Goal: Information Seeking & Learning: Understand process/instructions

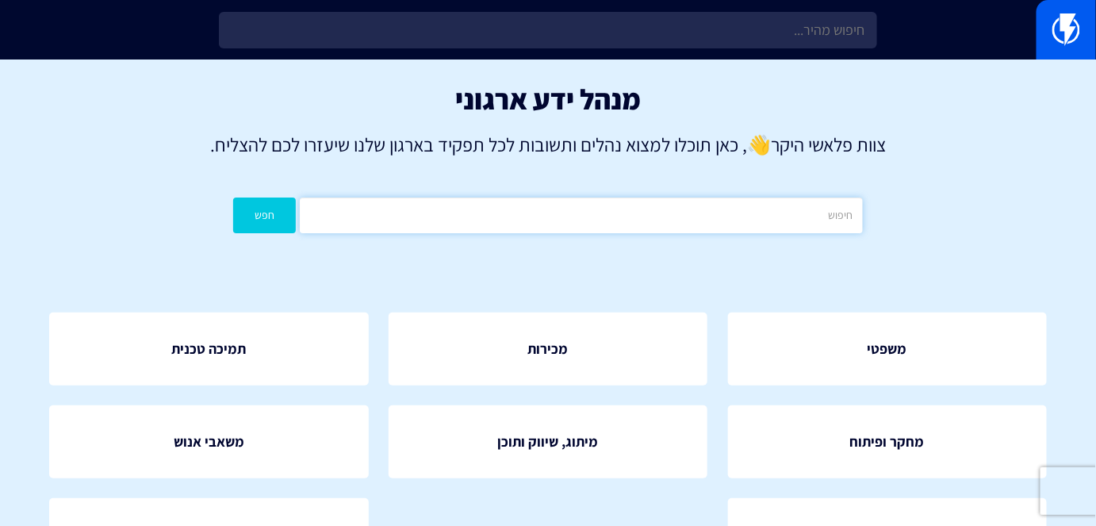
click at [580, 218] on input "text" at bounding box center [581, 215] width 562 height 36
type input "קטלוג"
click at [282, 231] on button "חפש" at bounding box center [264, 215] width 63 height 36
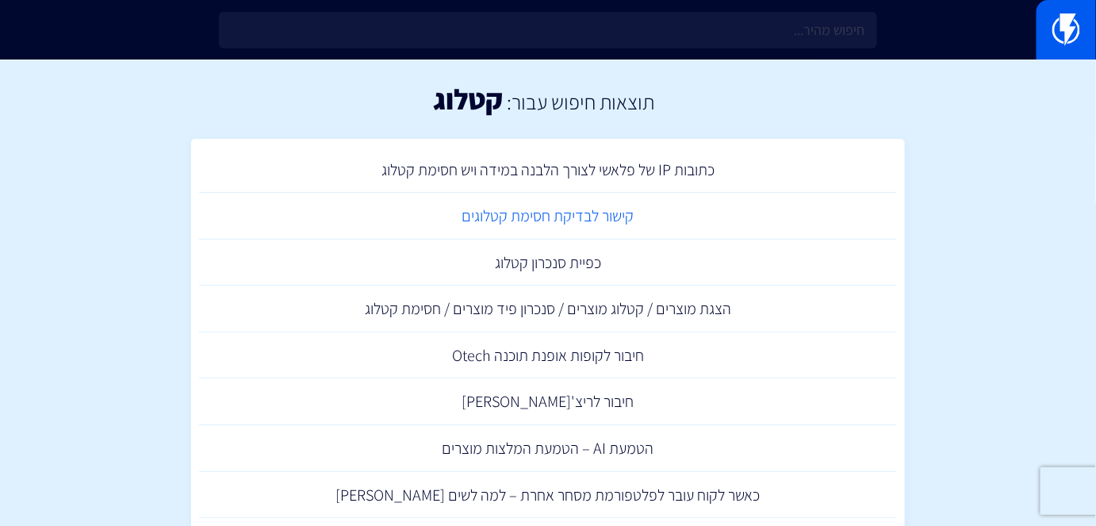
click at [570, 208] on link "קישור לבדיקת חסימת קטלוגים" at bounding box center [548, 216] width 698 height 47
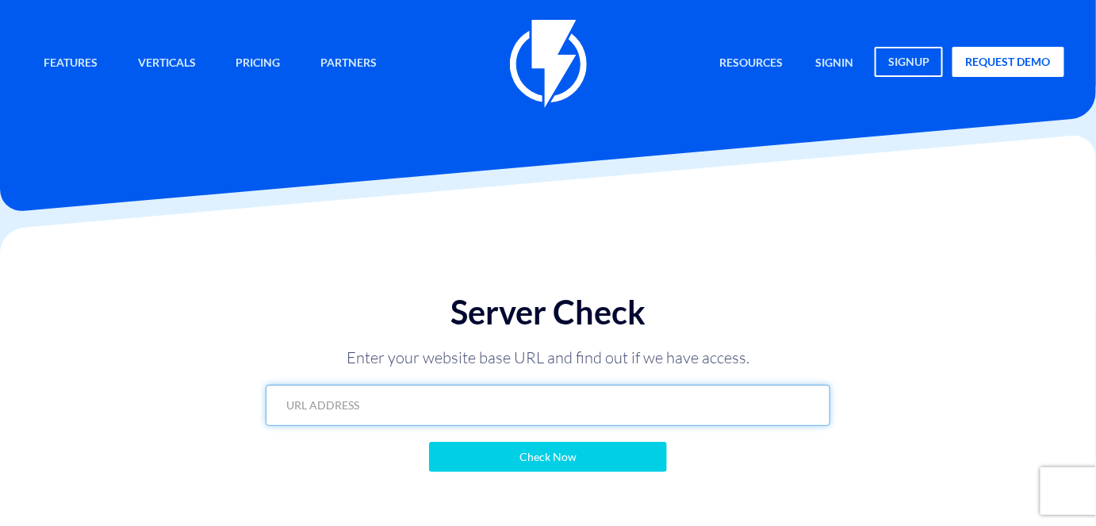
click at [641, 401] on input "text" at bounding box center [548, 404] width 564 height 41
paste input "https://hadasoils.co.il/?flashy_export=products&flashy_pagination=true&per_page…"
type input "https://hadasoils.co.il/?flashy_export=products&flashy_pagination=true&per_page…"
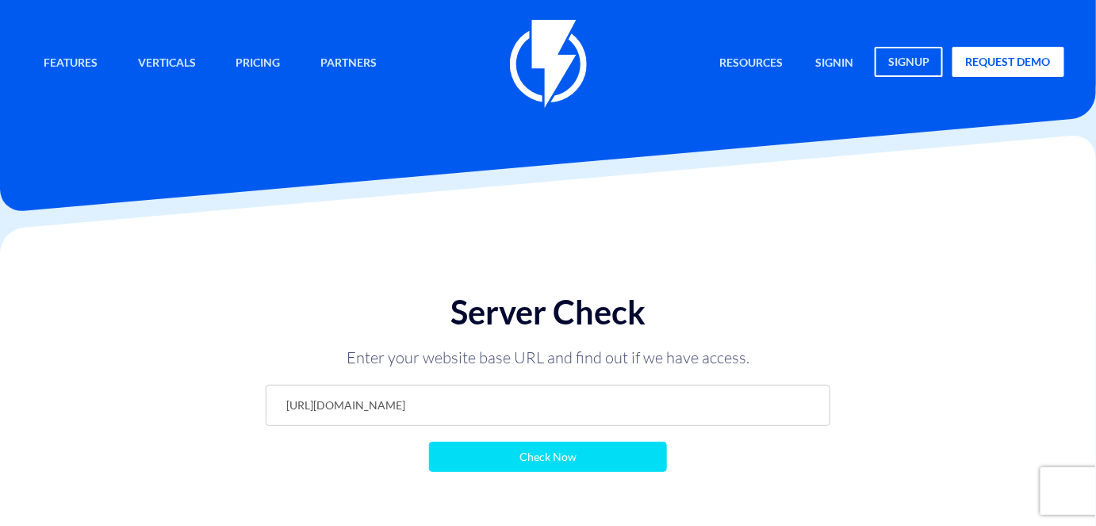
click at [632, 453] on input "Check Now" at bounding box center [548, 457] width 238 height 30
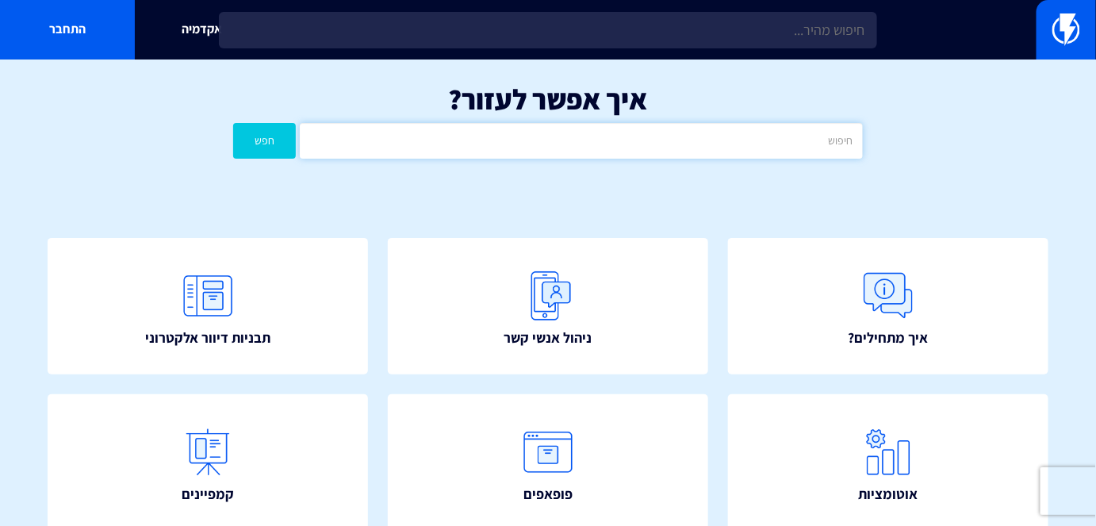
click at [511, 151] on input "text" at bounding box center [581, 141] width 562 height 36
type input "הסרה"
click at [233, 123] on button "חפש" at bounding box center [264, 141] width 63 height 36
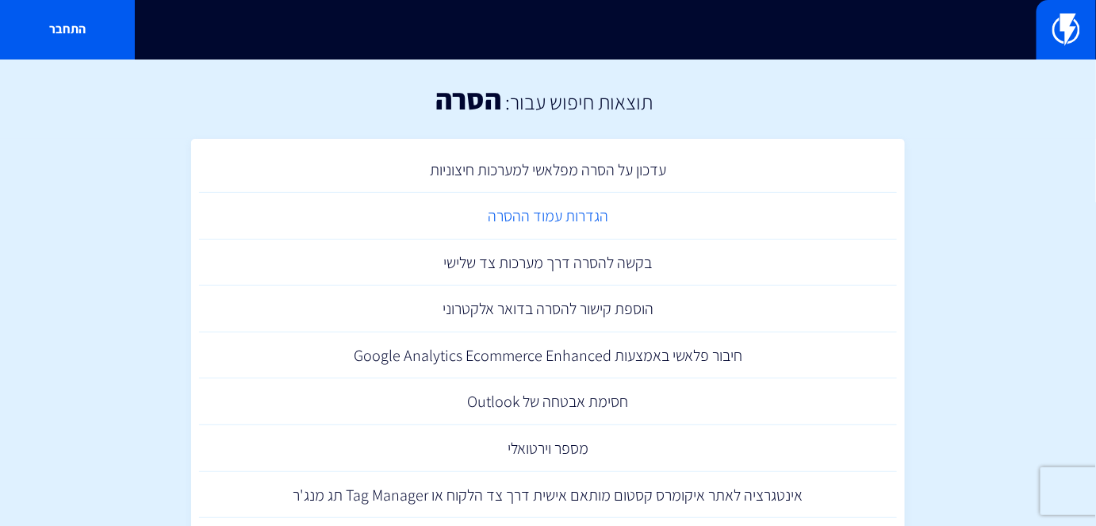
click at [600, 231] on link "הגדרות עמוד ההסרה" at bounding box center [548, 216] width 698 height 47
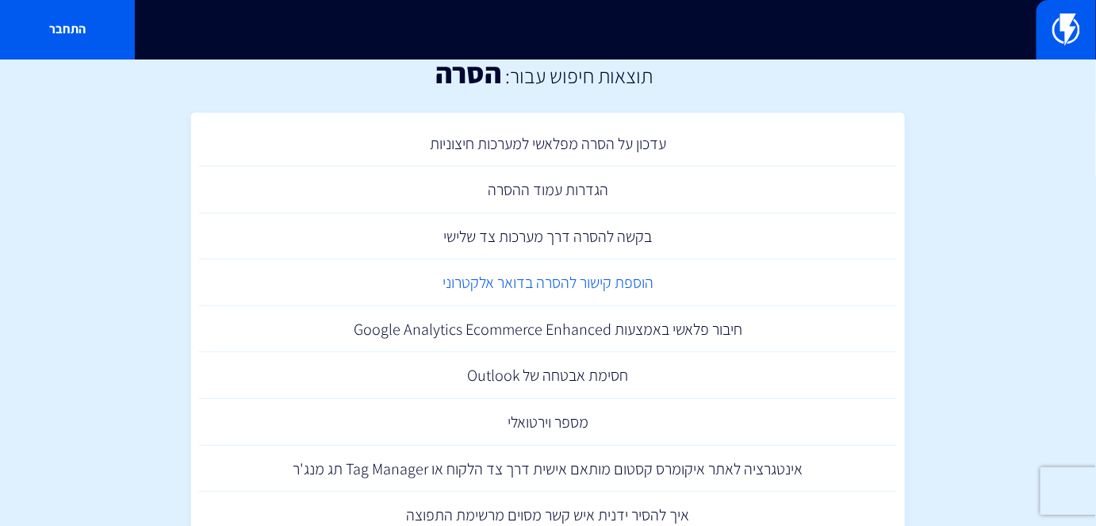
scroll to position [71, 0]
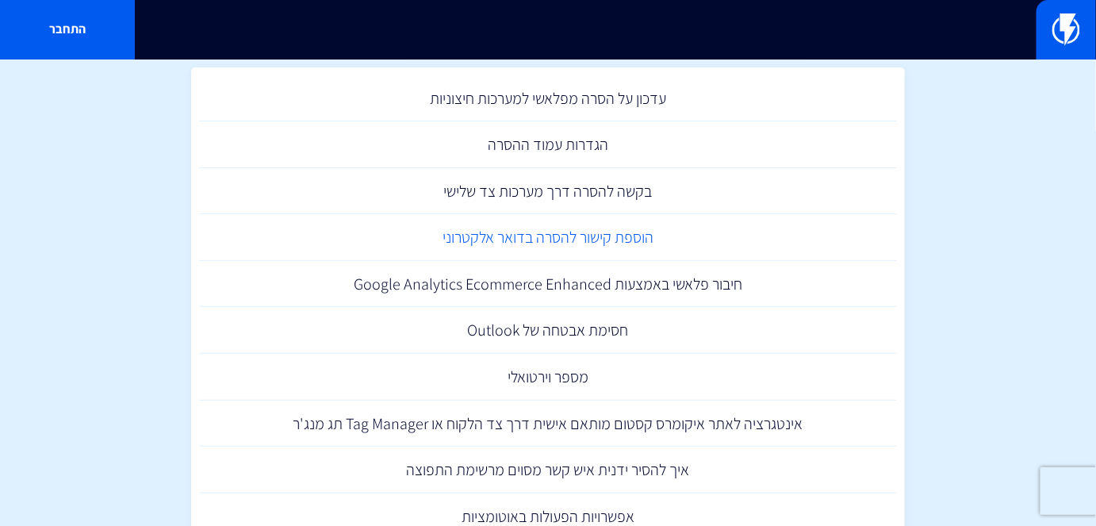
click at [601, 242] on link "הוספת קישור להסרה בדואר אלקטרוני" at bounding box center [548, 237] width 698 height 47
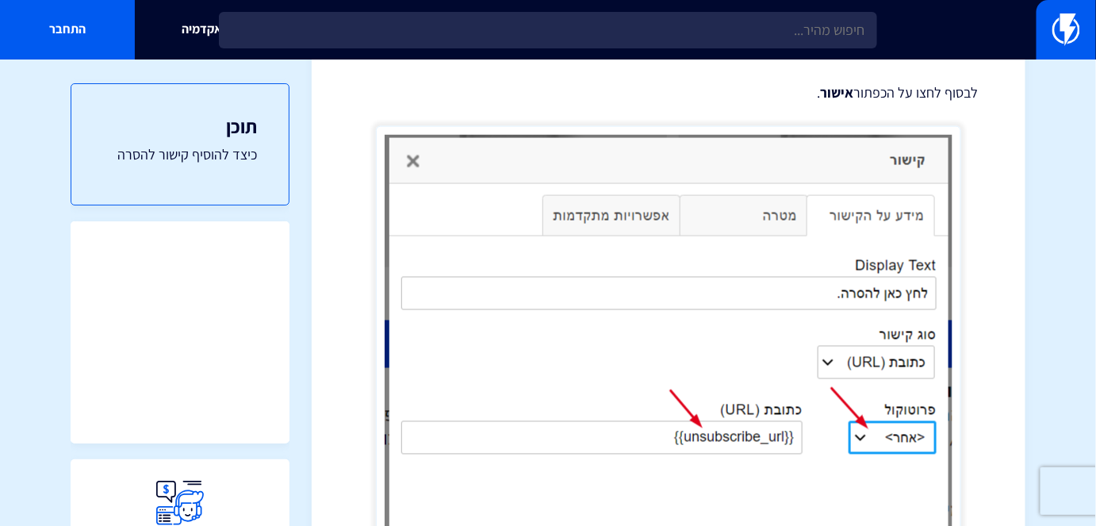
scroll to position [626, 0]
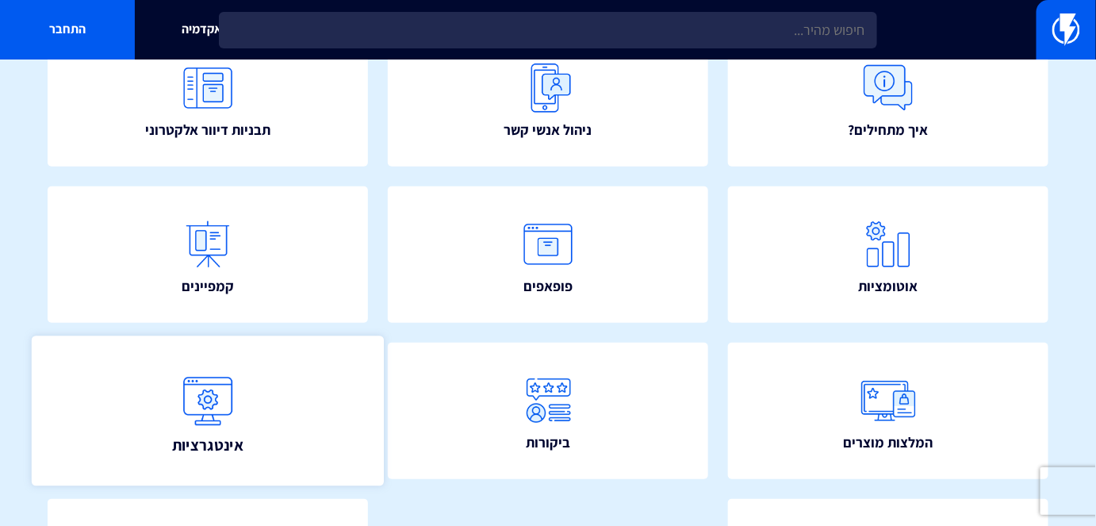
scroll to position [240, 0]
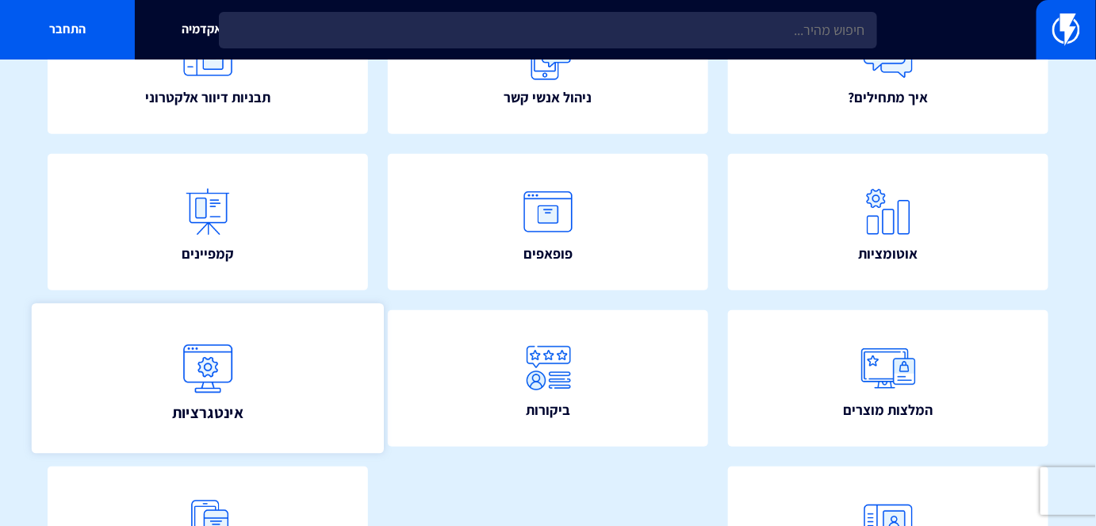
click at [260, 387] on link "אינטגרציות" at bounding box center [208, 378] width 352 height 150
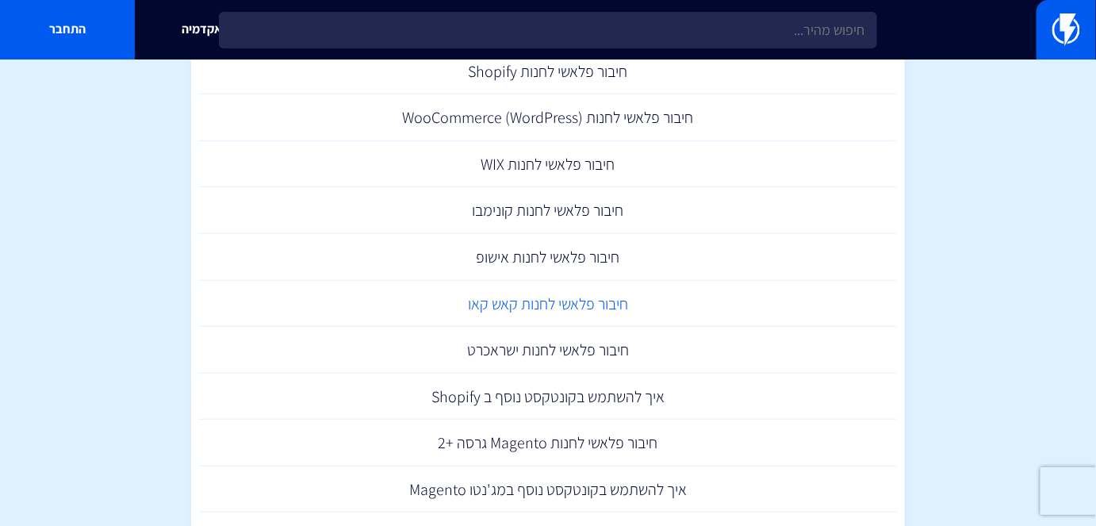
scroll to position [216, 0]
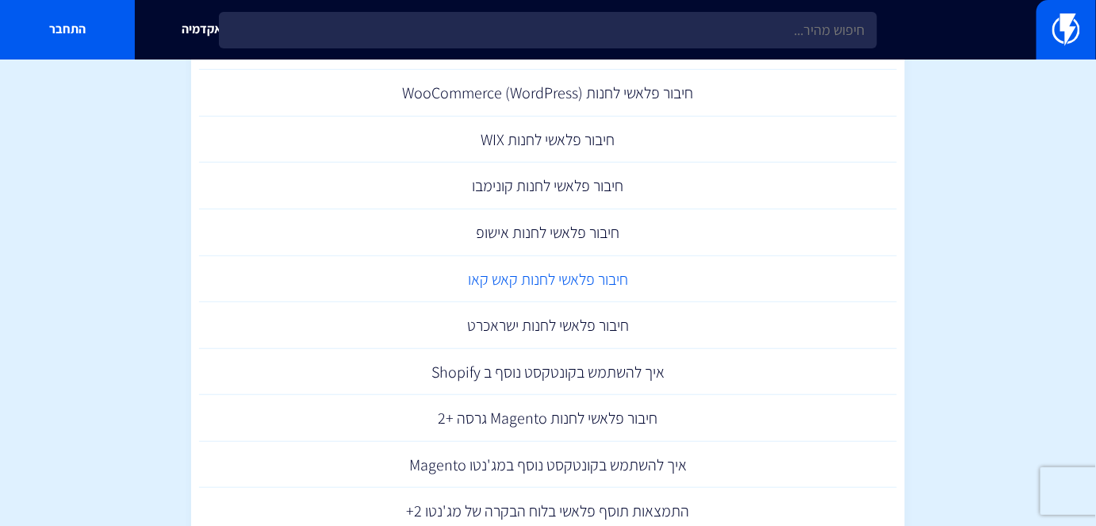
click at [591, 285] on link "חיבור פלאשי לחנות קאש קאו" at bounding box center [548, 279] width 698 height 47
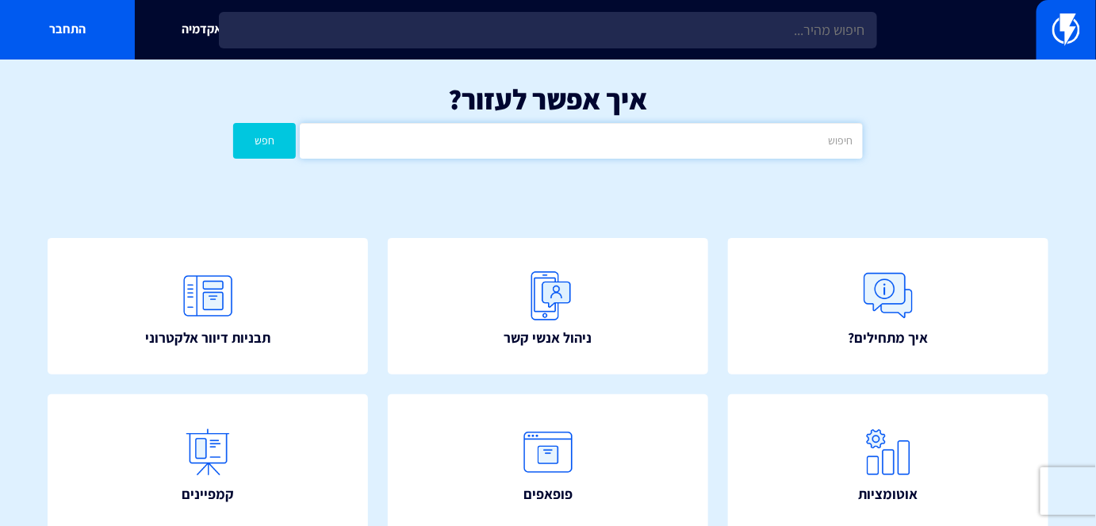
click at [566, 151] on input "text" at bounding box center [581, 141] width 562 height 36
type input "בלוק"
click at [233, 123] on button "חפש" at bounding box center [264, 141] width 63 height 36
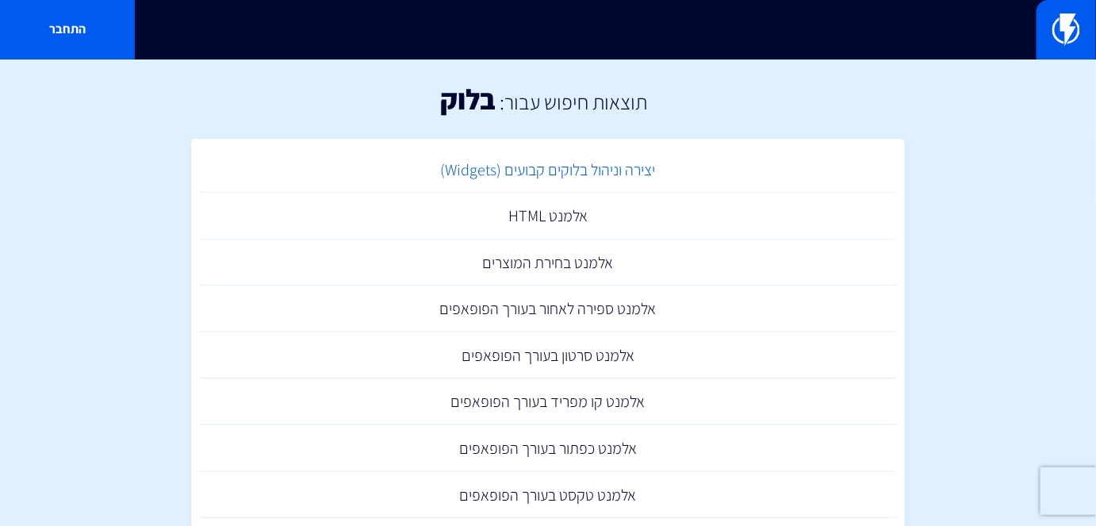
click at [627, 161] on link "יצירה וניהול בלוקים קבועים (Widgets)" at bounding box center [548, 170] width 698 height 47
